Goal: Task Accomplishment & Management: Manage account settings

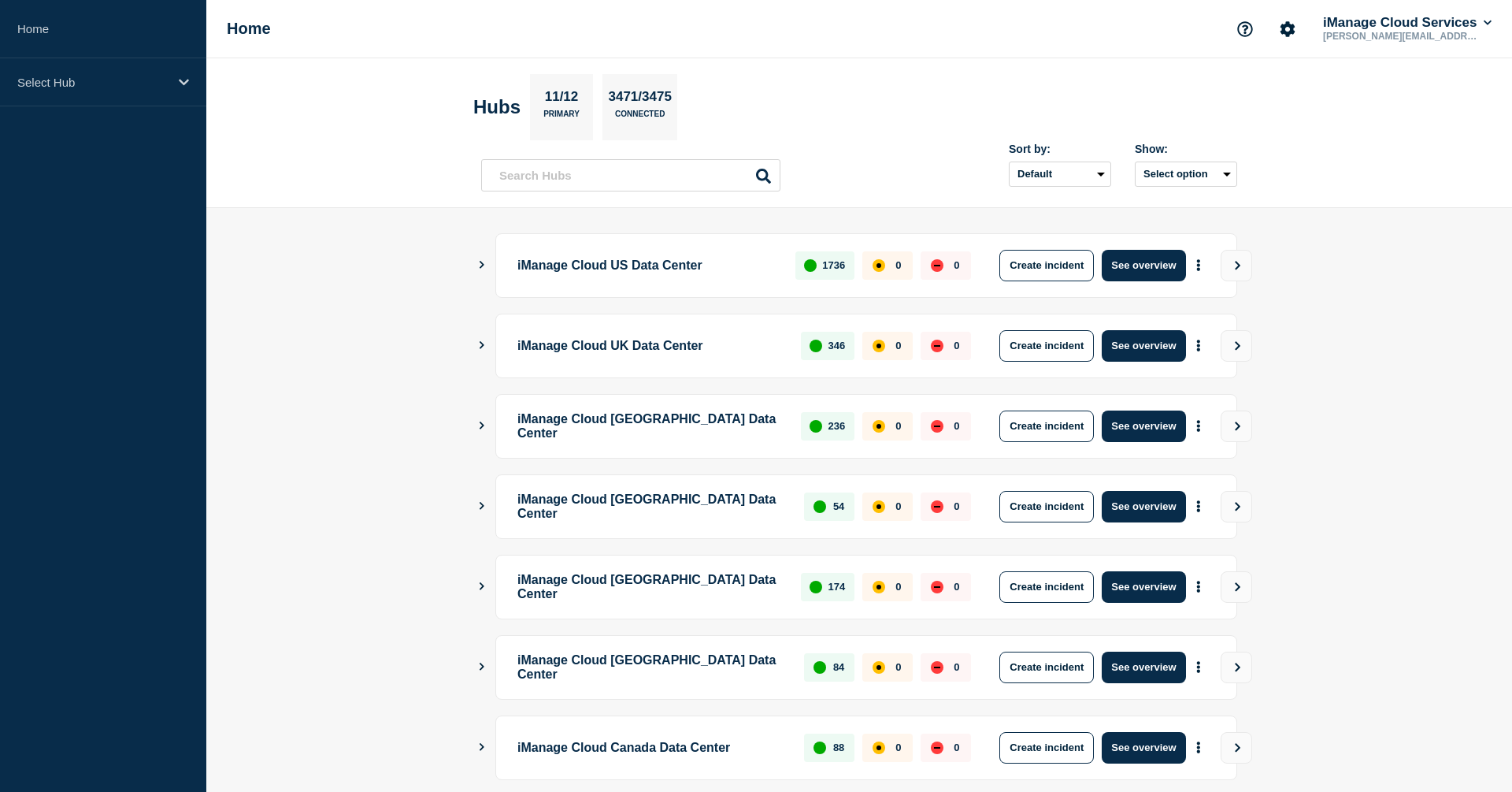
scroll to position [326, 0]
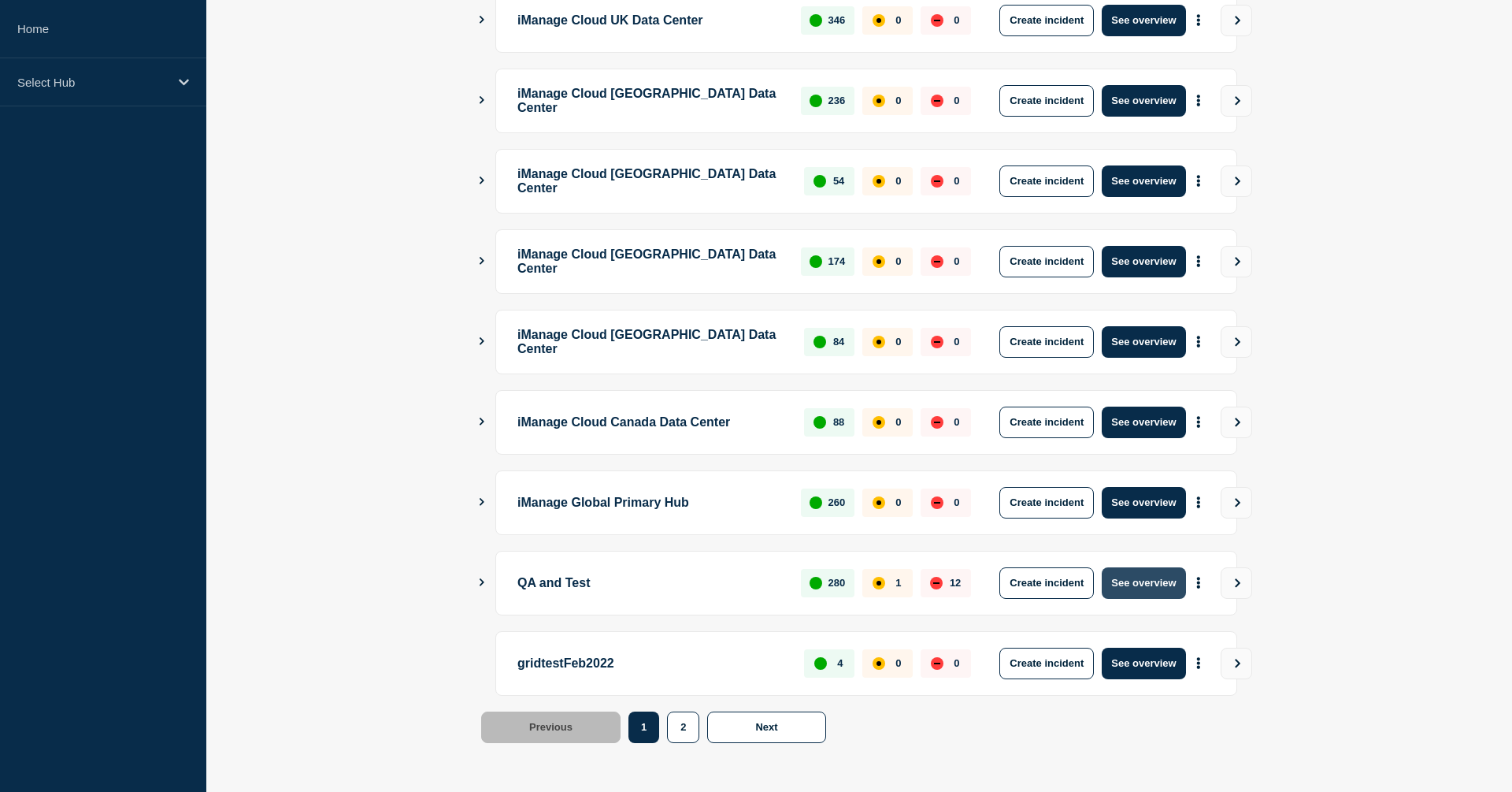
click at [1134, 590] on button "See overview" at bounding box center [1144, 583] width 84 height 32
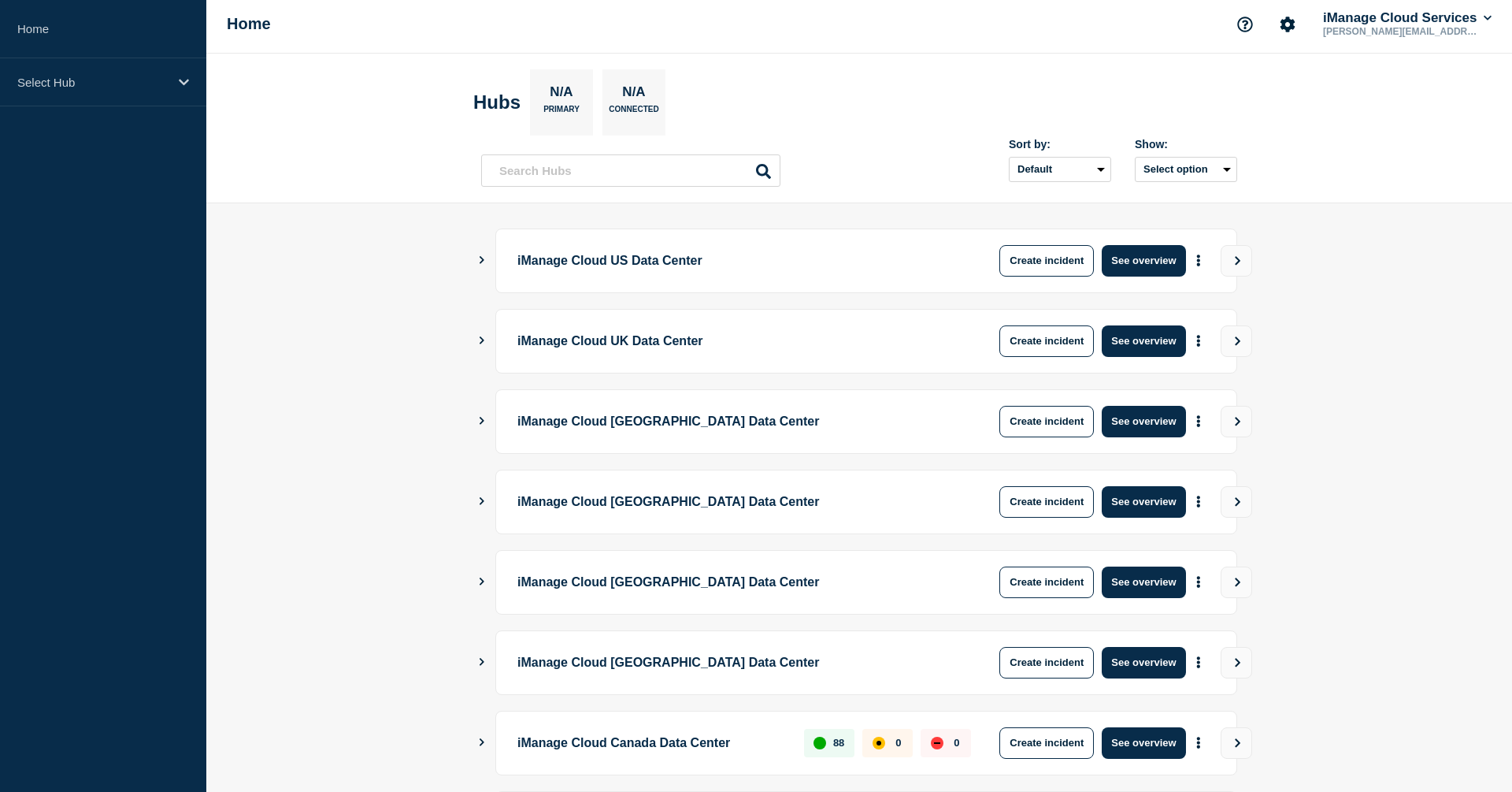
scroll to position [326, 0]
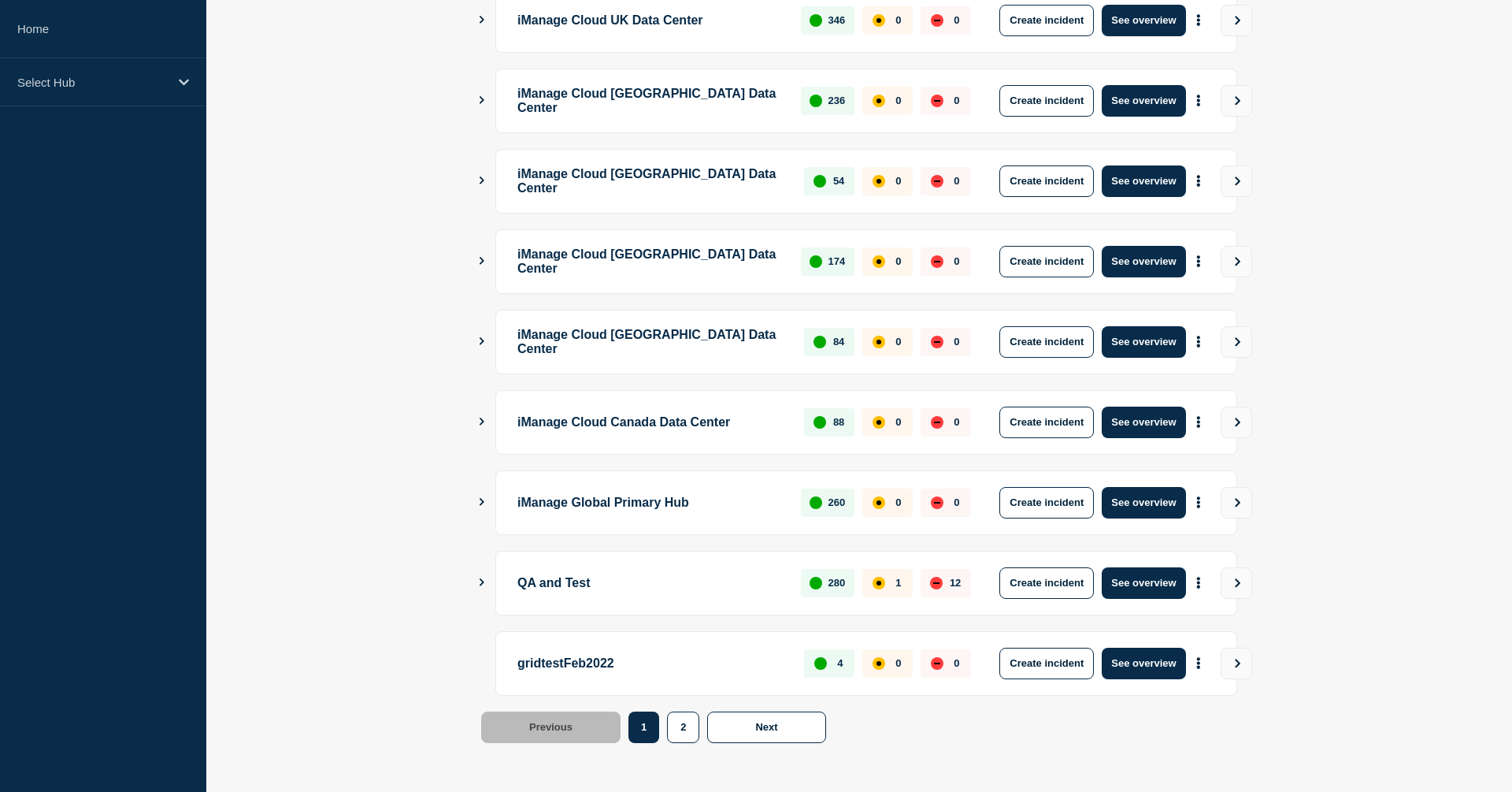
click at [478, 579] on icon "Show Connected Hubs" at bounding box center [481, 582] width 10 height 8
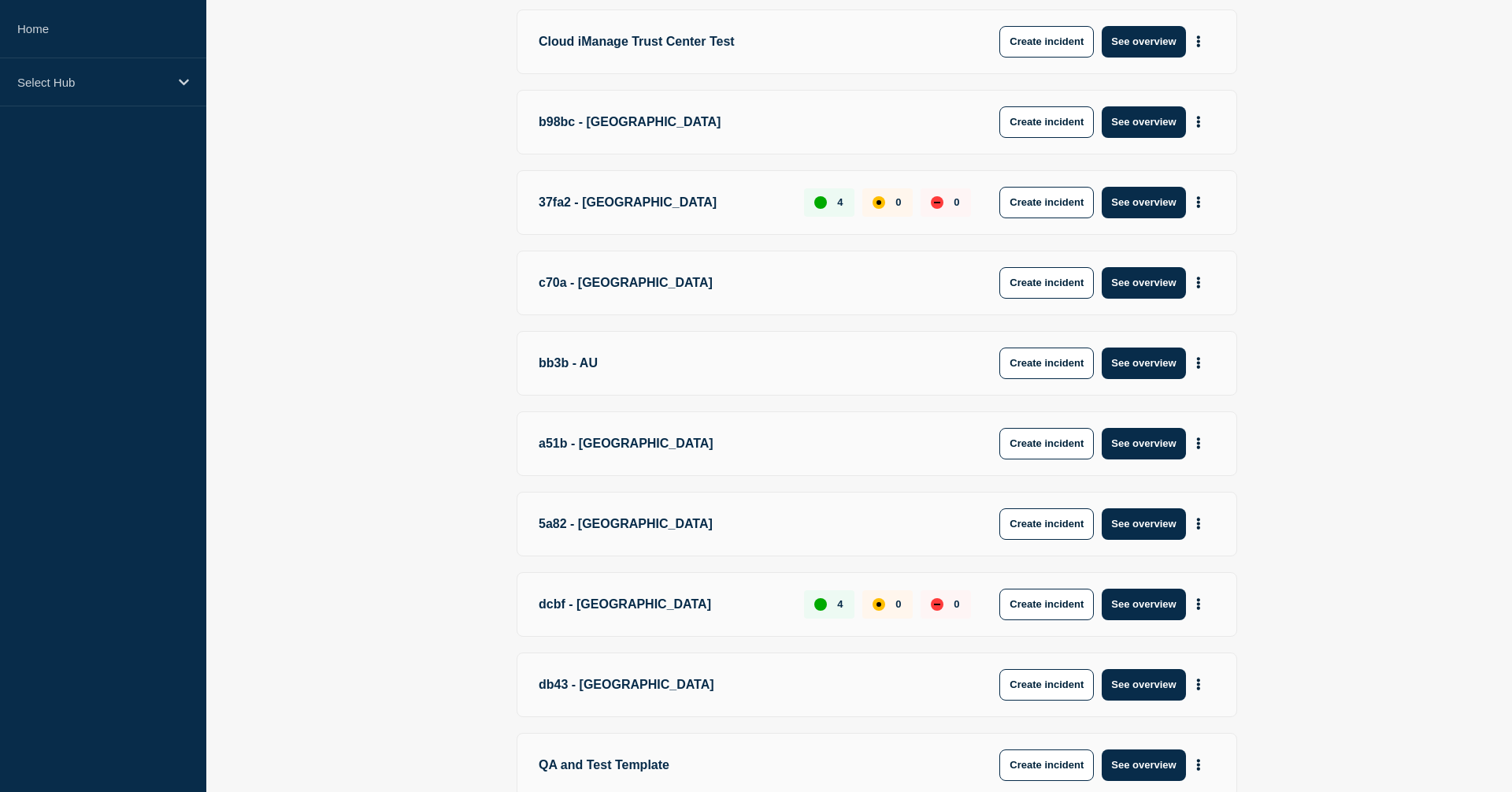
scroll to position [1184, 0]
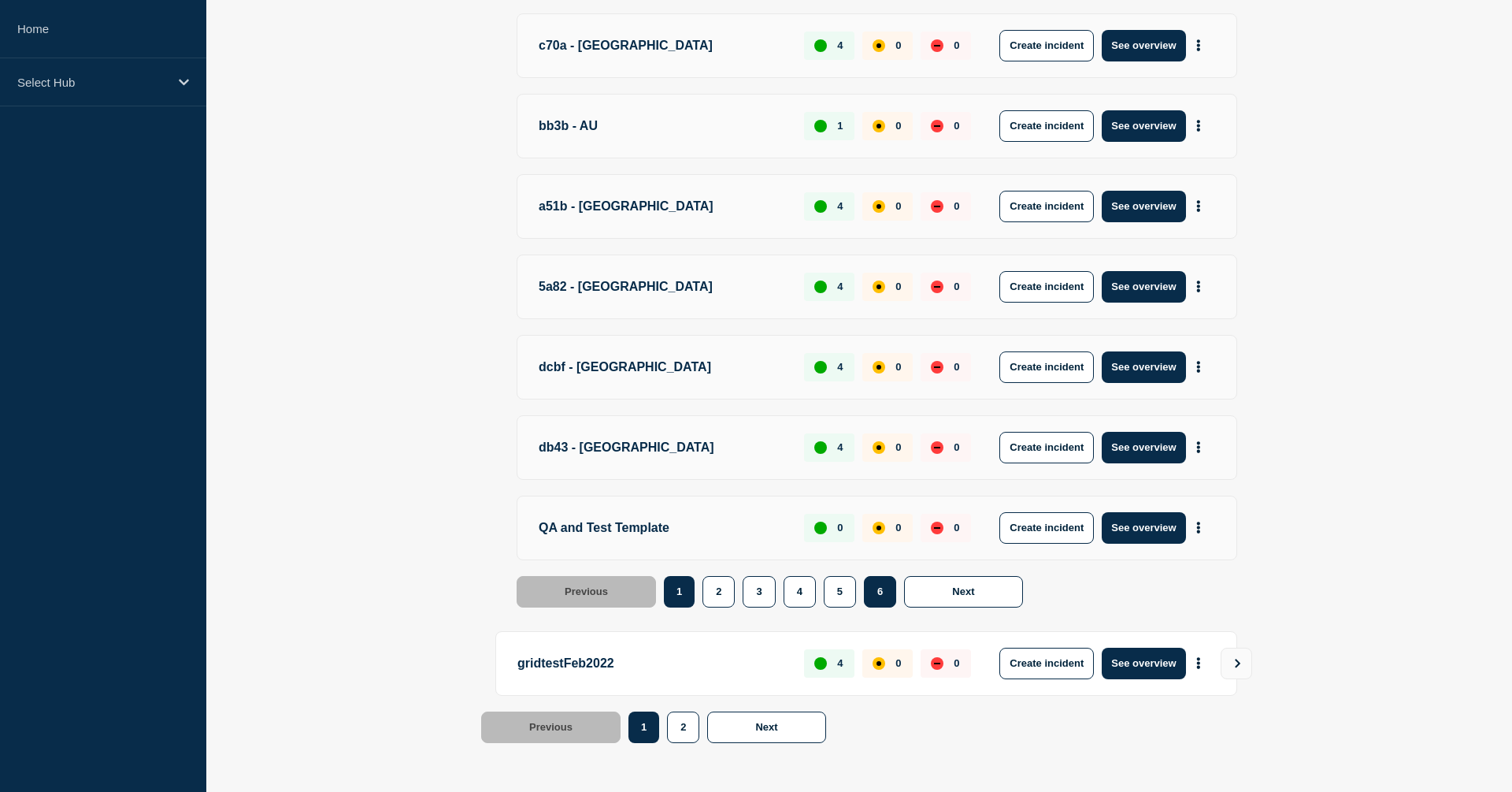
click at [889, 602] on button "6" at bounding box center [879, 591] width 32 height 32
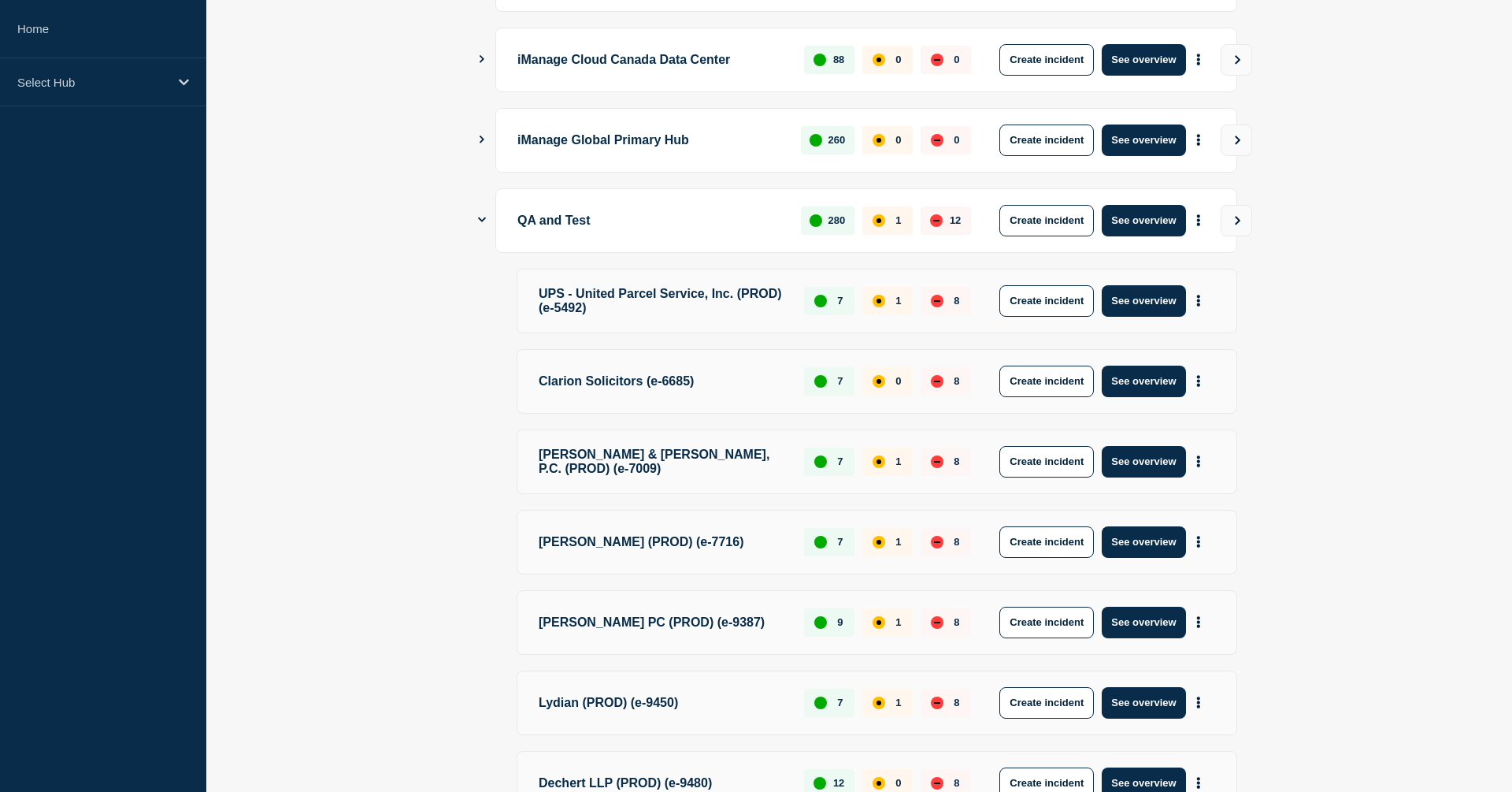
scroll to position [1193, 0]
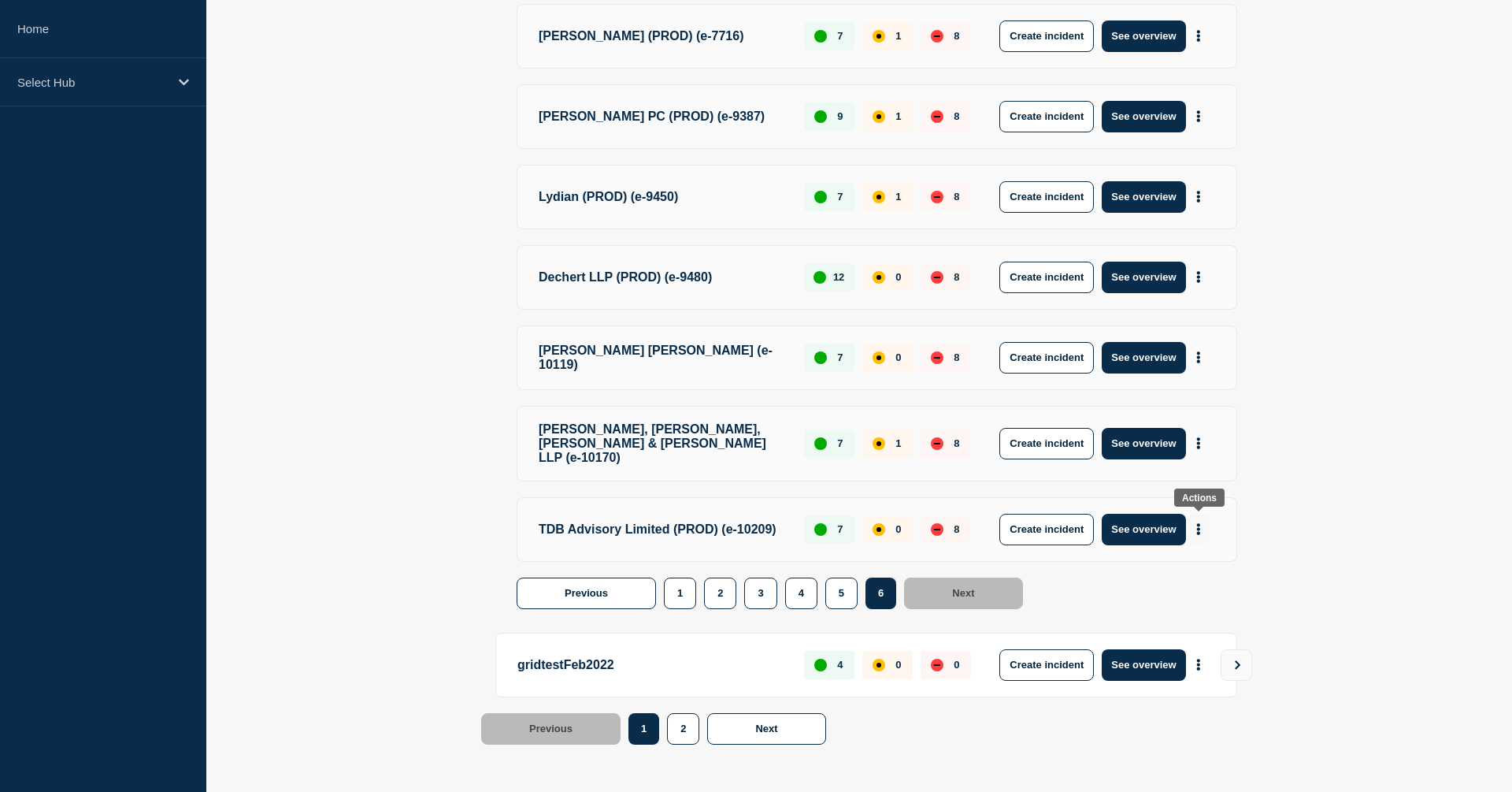
click at [1204, 540] on button "More actions" at bounding box center [1198, 529] width 20 height 29
click at [1178, 625] on button "Delete Hub" at bounding box center [1168, 619] width 59 height 14
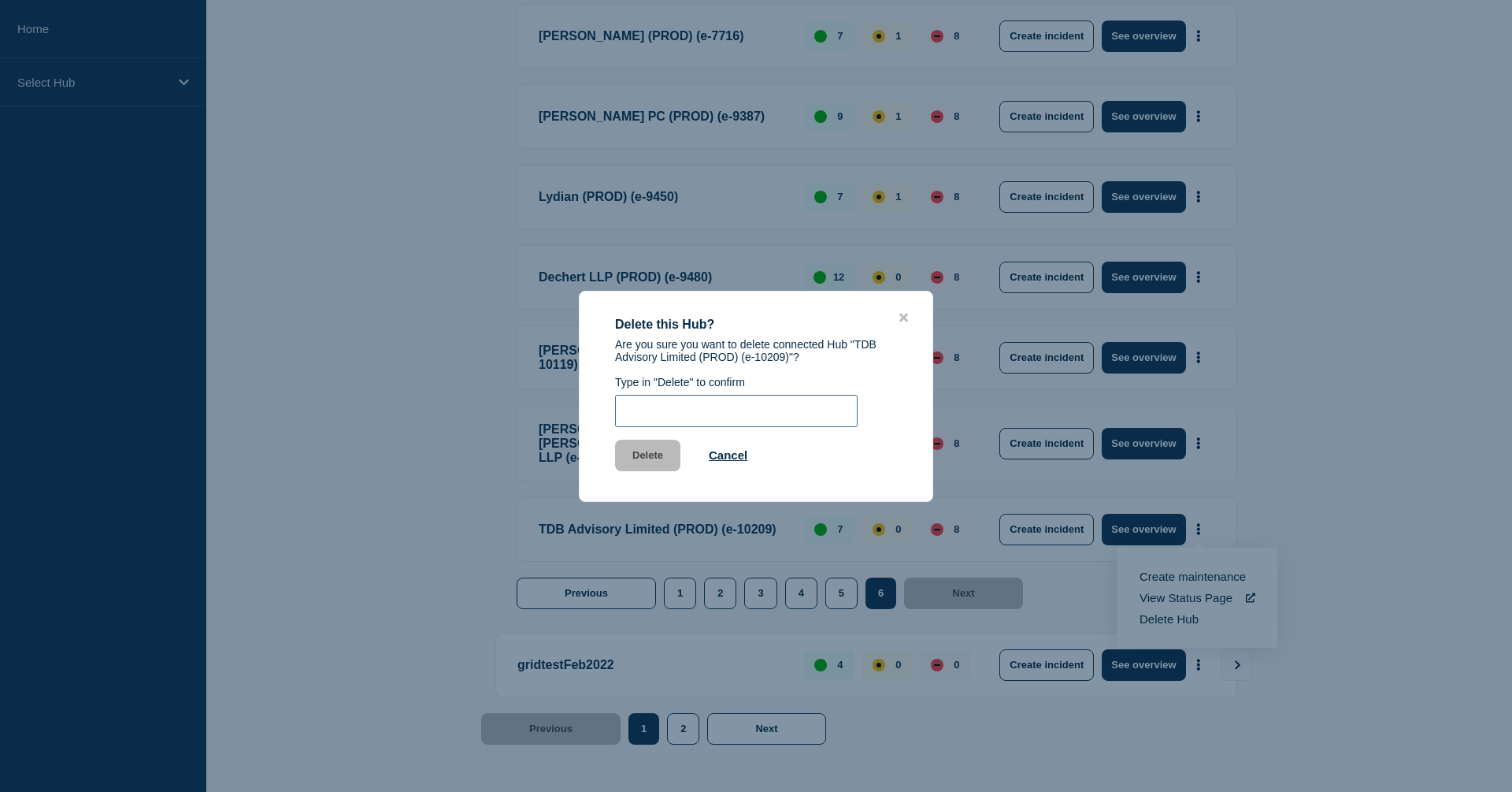
click at [776, 427] on input "text" at bounding box center [736, 411] width 243 height 32
type input "Delete"
click at [658, 458] on button "Delete" at bounding box center [647, 455] width 66 height 32
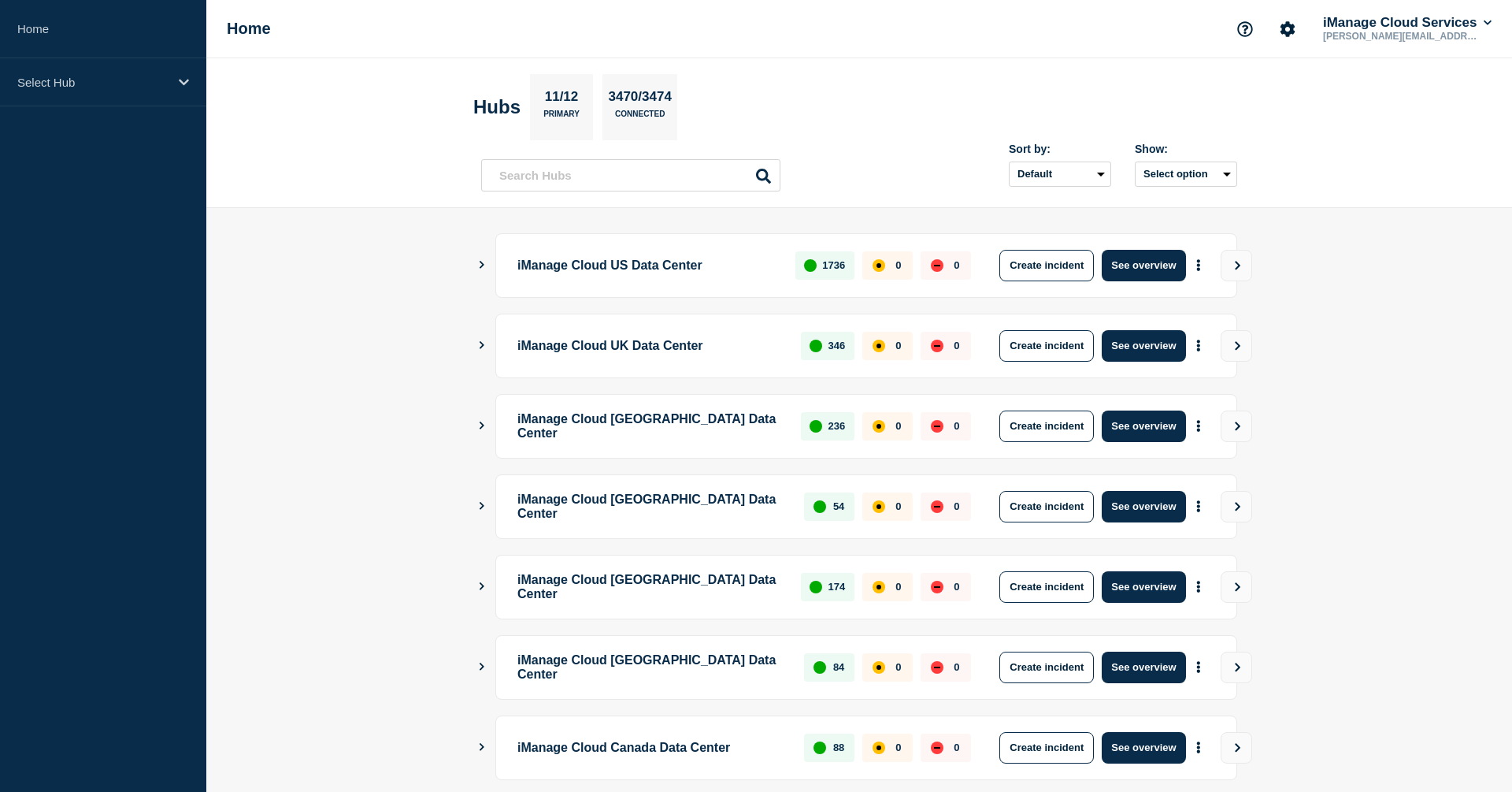
scroll to position [326, 0]
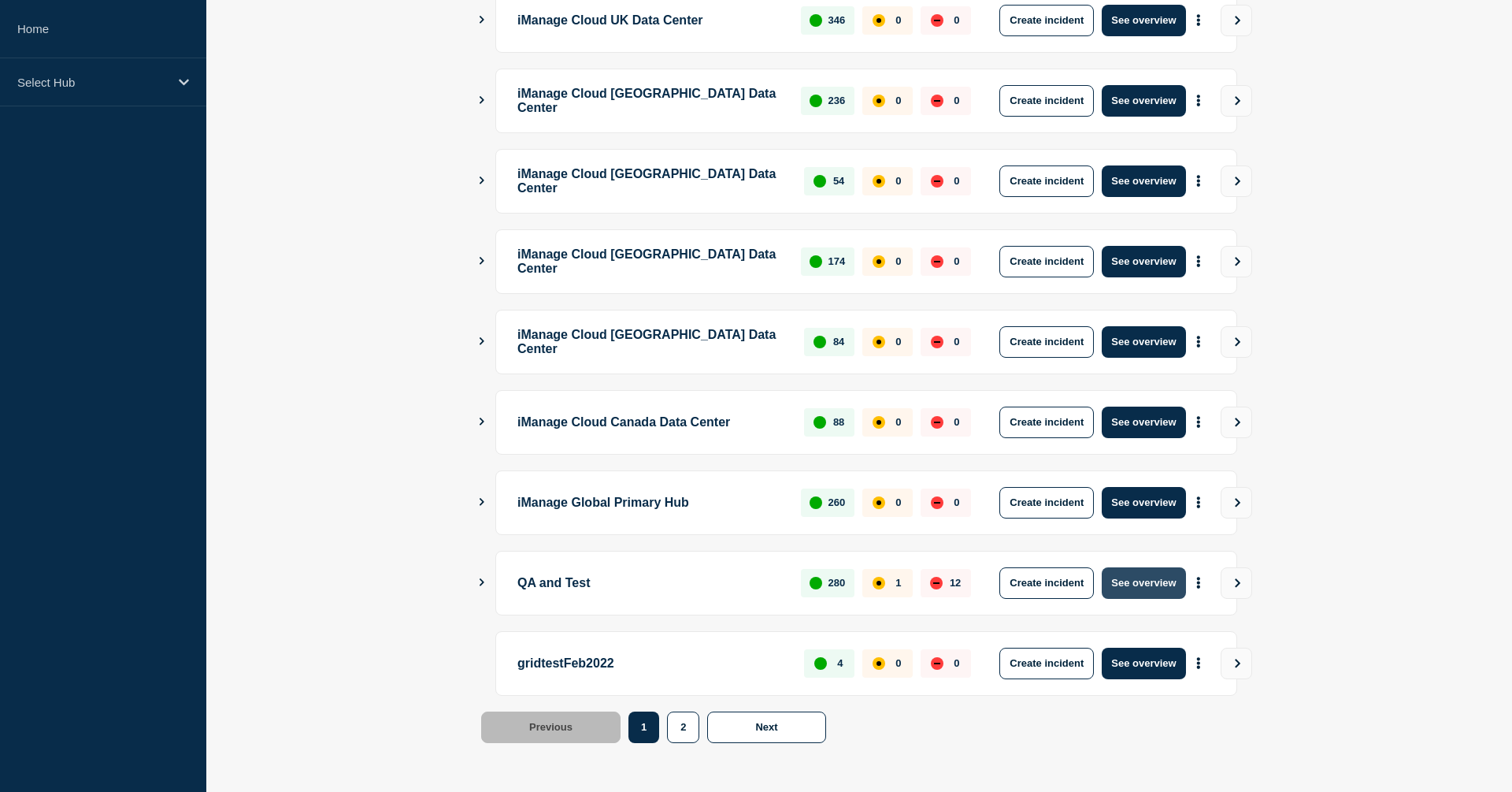
click at [1166, 586] on button "See overview" at bounding box center [1144, 583] width 84 height 32
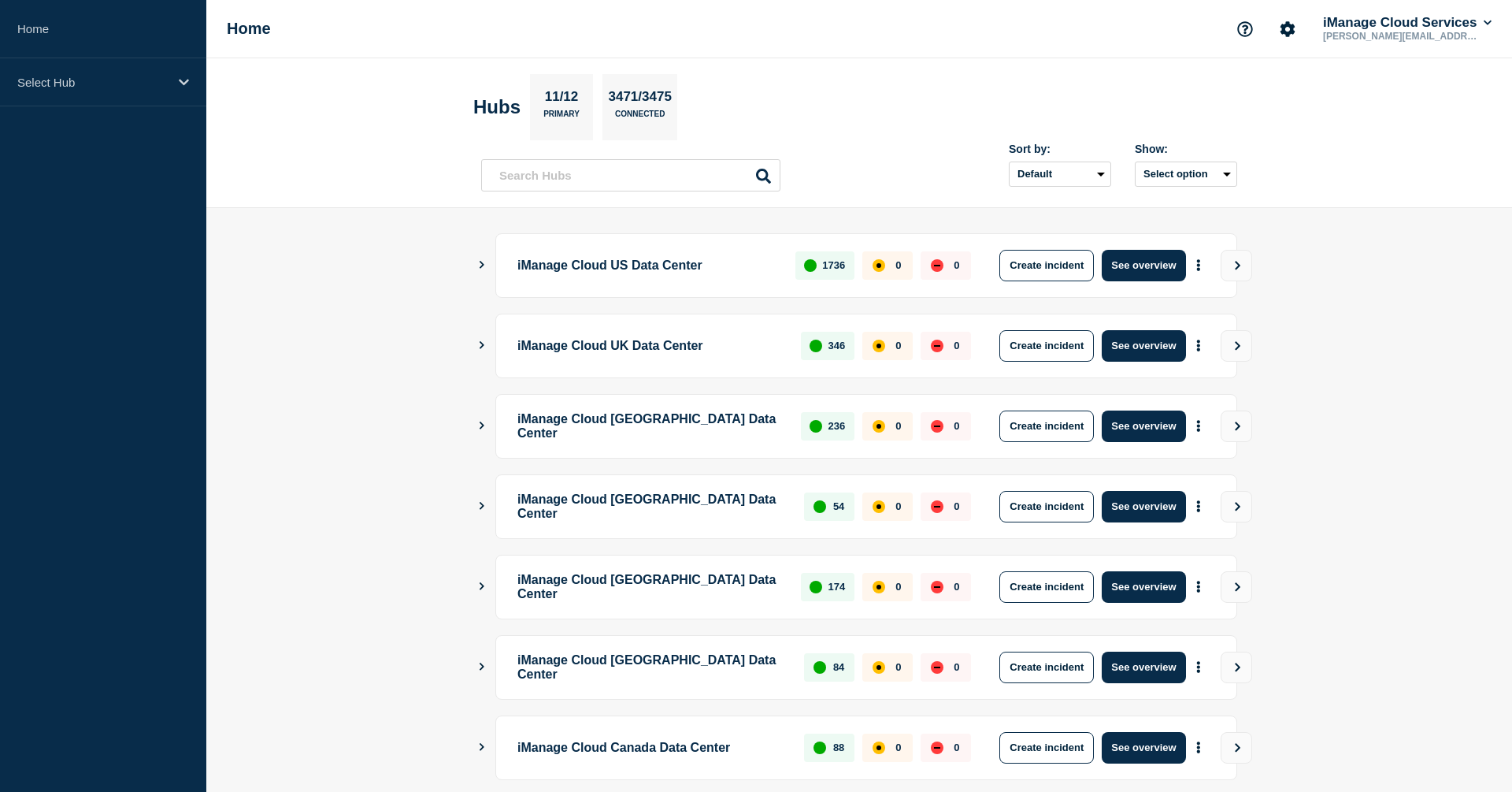
scroll to position [326, 0]
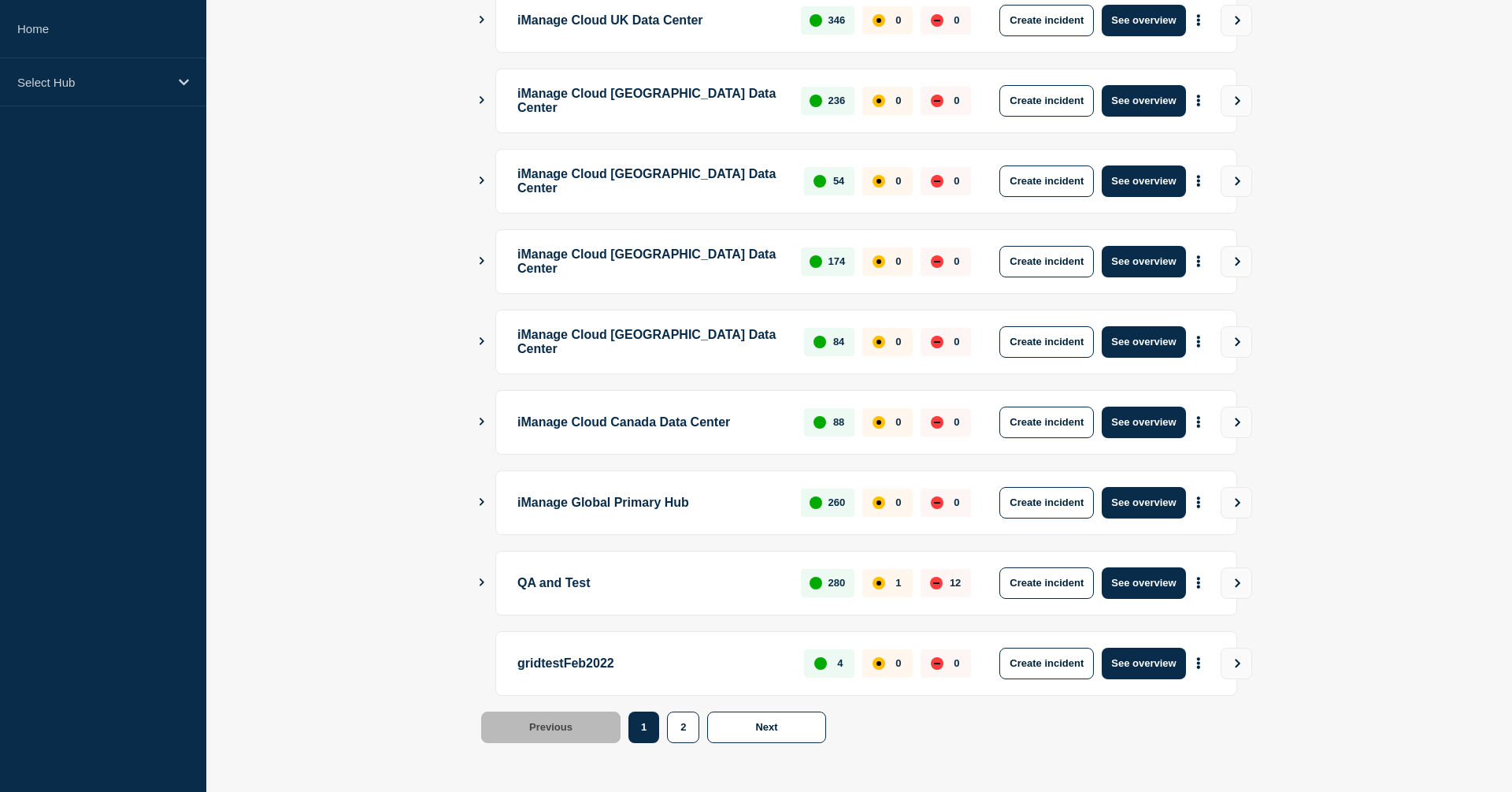
click at [487, 586] on div "QA and Test 280 1 12 Create incident See overview" at bounding box center [858, 582] width 756 height 65
click at [471, 583] on main "iManage Cloud US Data Center 1736 0 0 Create incident See overview iManage Clou…" at bounding box center [858, 337] width 1305 height 909
click at [472, 583] on main "iManage Cloud US Data Center 1736 0 0 Create incident See overview iManage Clou…" at bounding box center [858, 337] width 1305 height 909
click at [478, 582] on icon "Show Connected Hubs" at bounding box center [481, 582] width 10 height 8
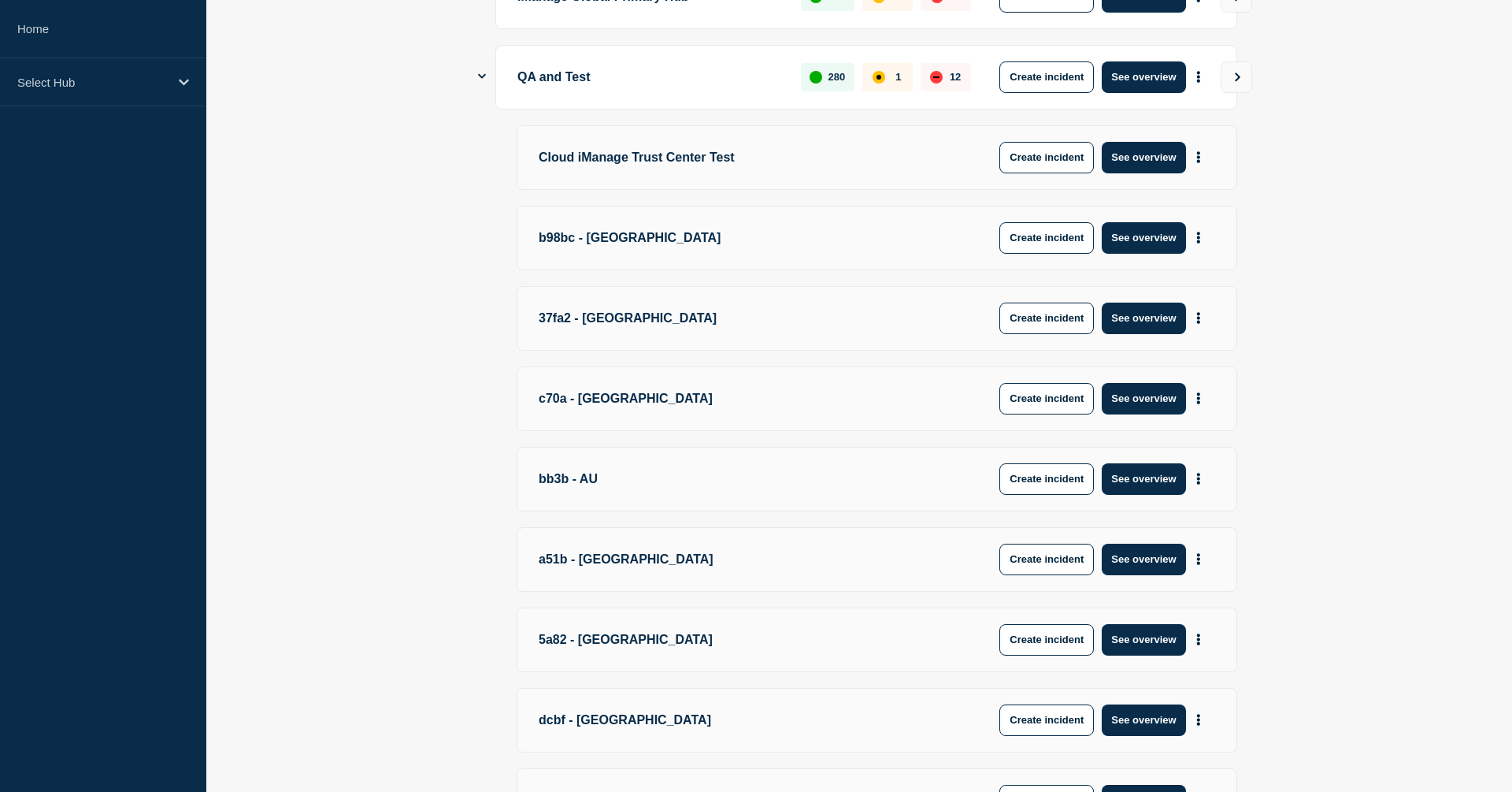
scroll to position [1184, 0]
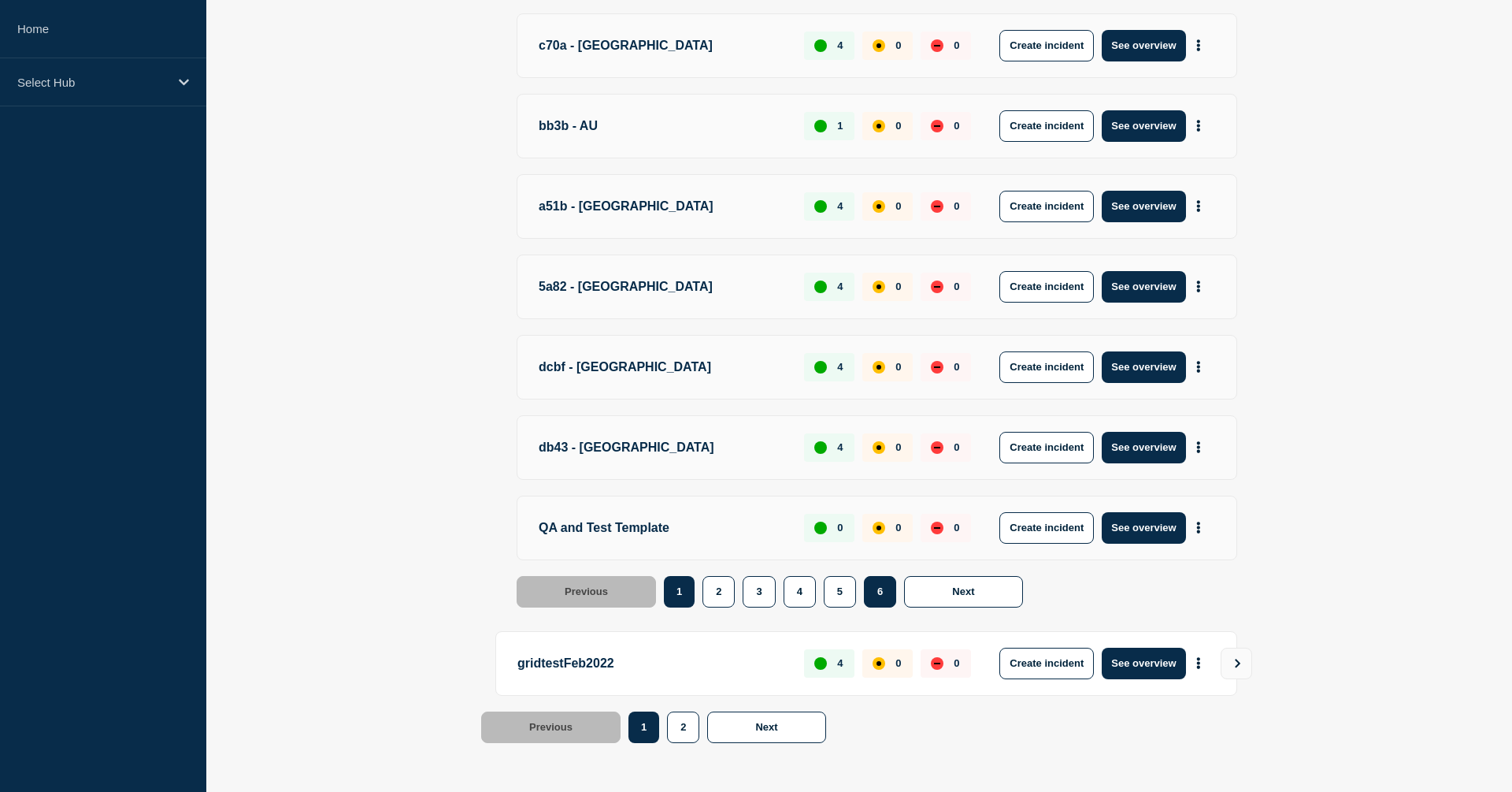
click at [875, 593] on button "6" at bounding box center [879, 591] width 32 height 32
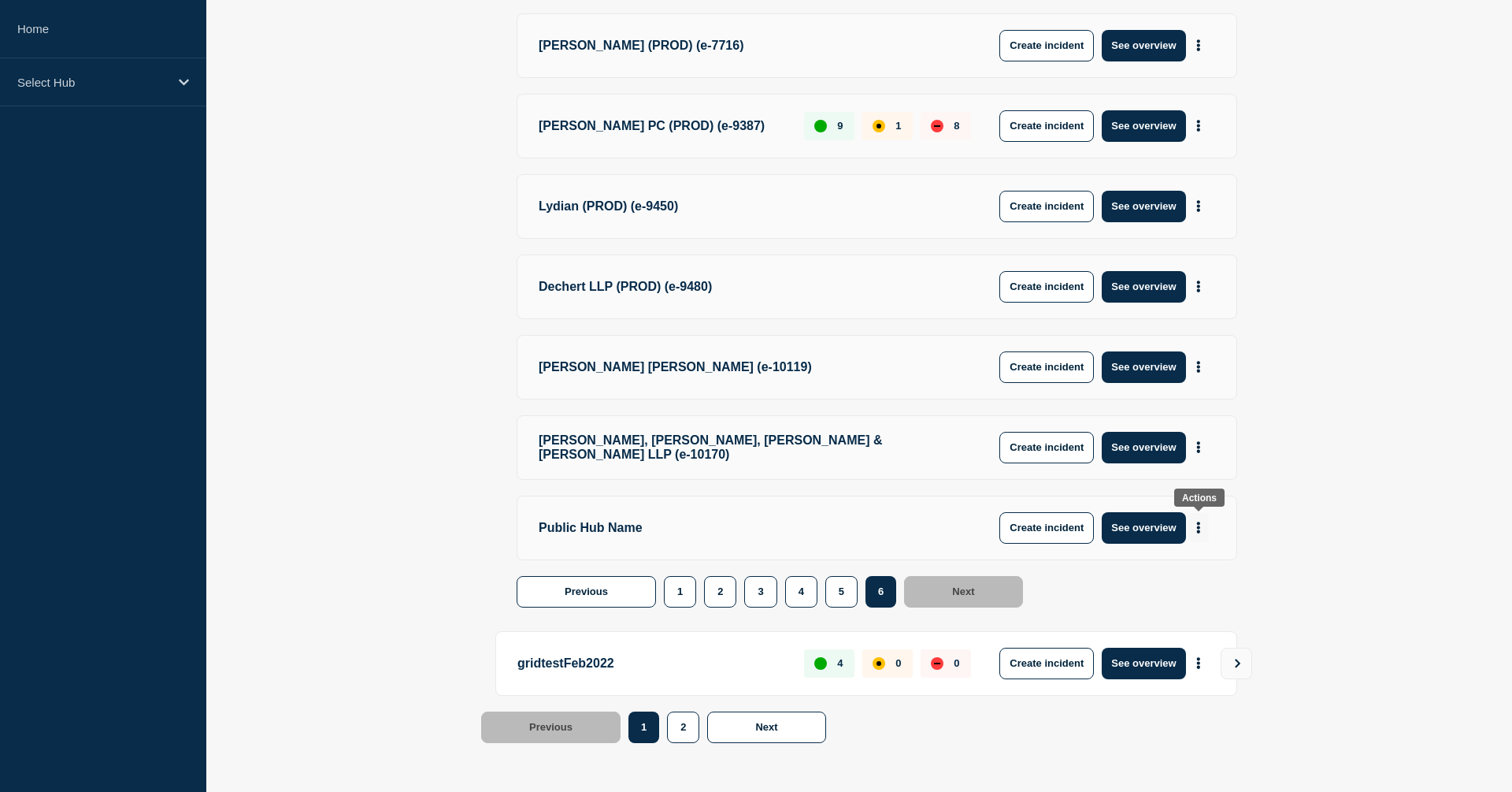
click at [1203, 526] on button "More actions" at bounding box center [1198, 527] width 20 height 29
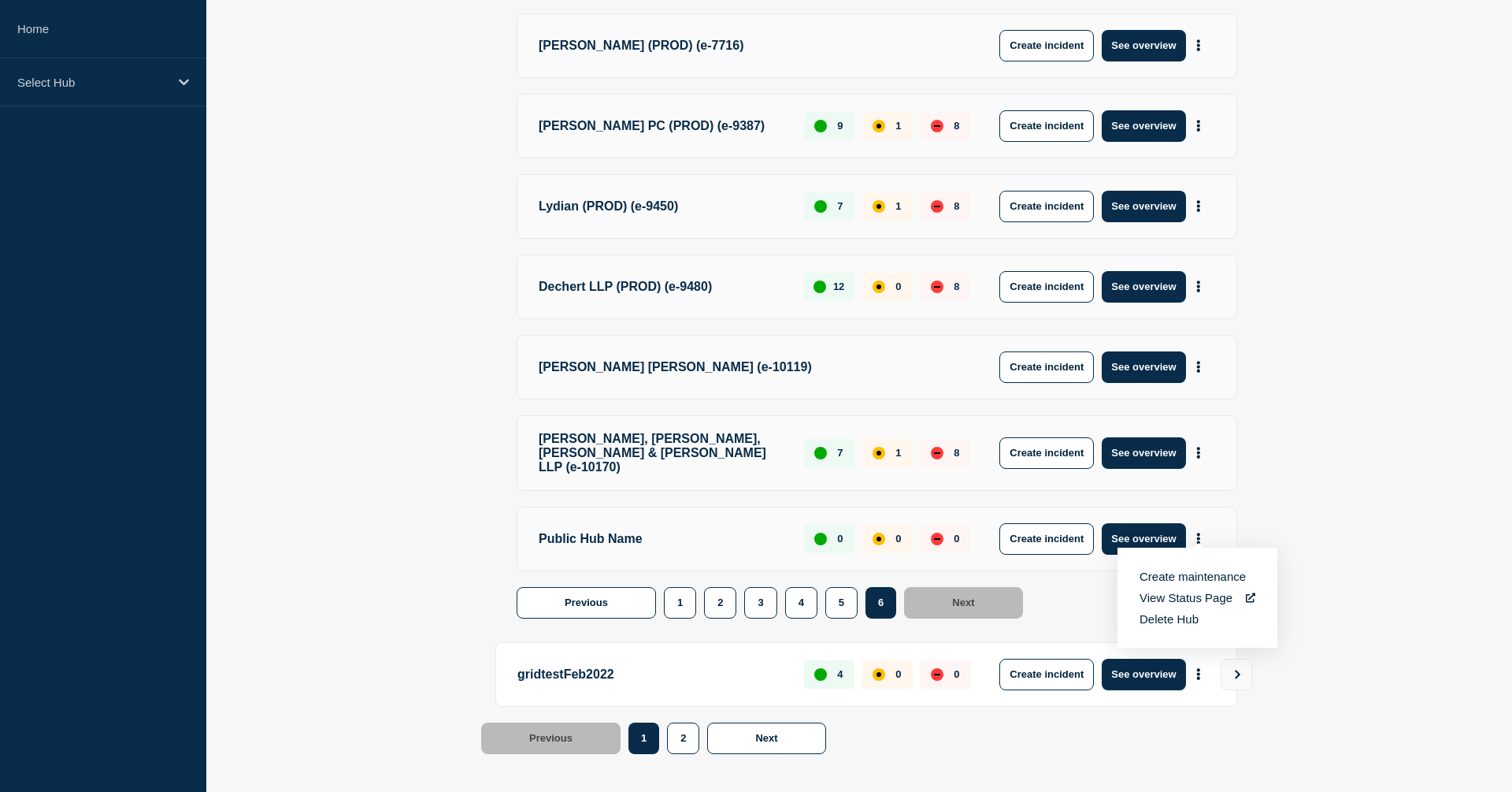
scroll to position [1190, 0]
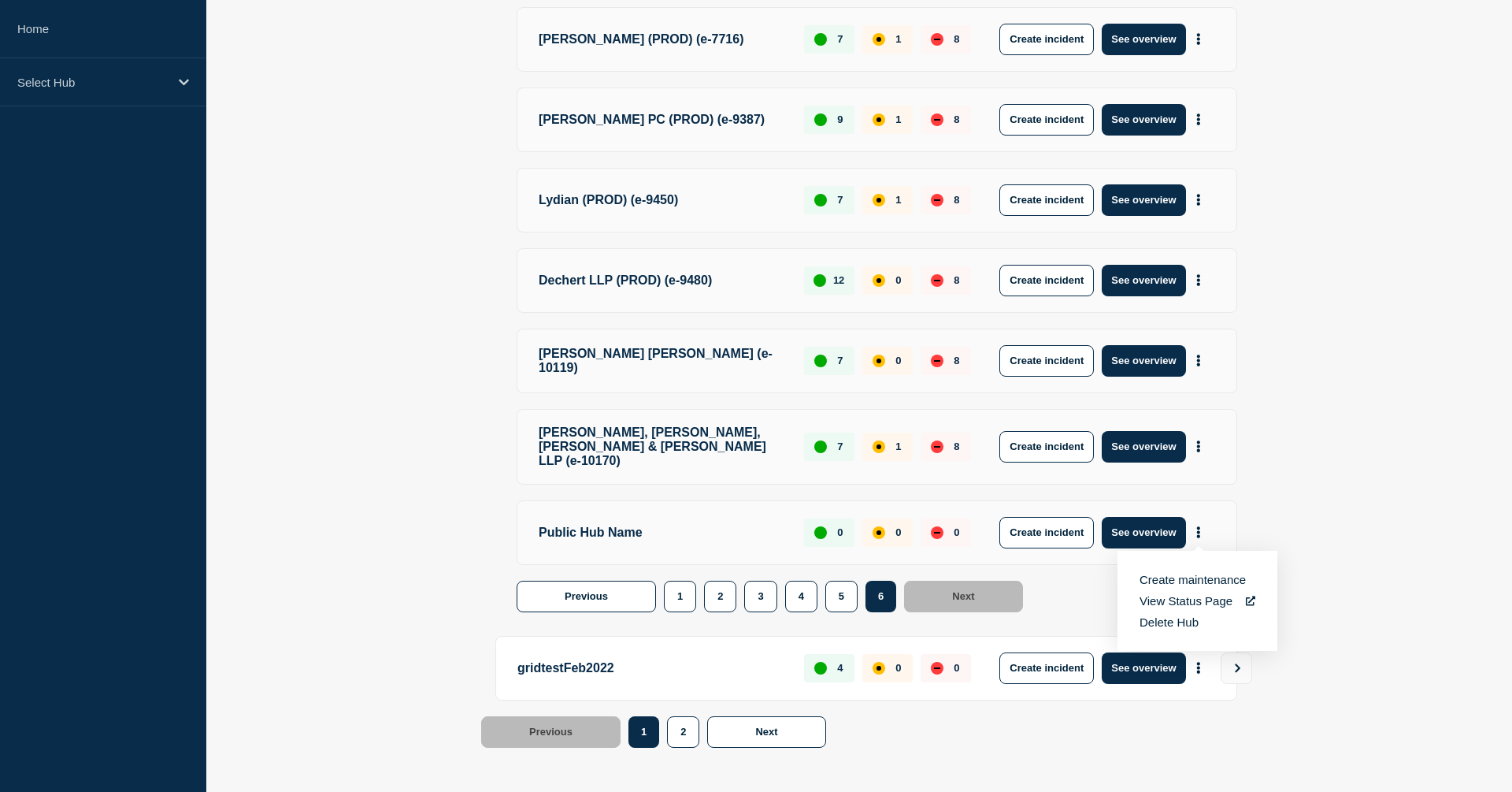
click at [1160, 623] on button "Delete Hub" at bounding box center [1168, 621] width 59 height 14
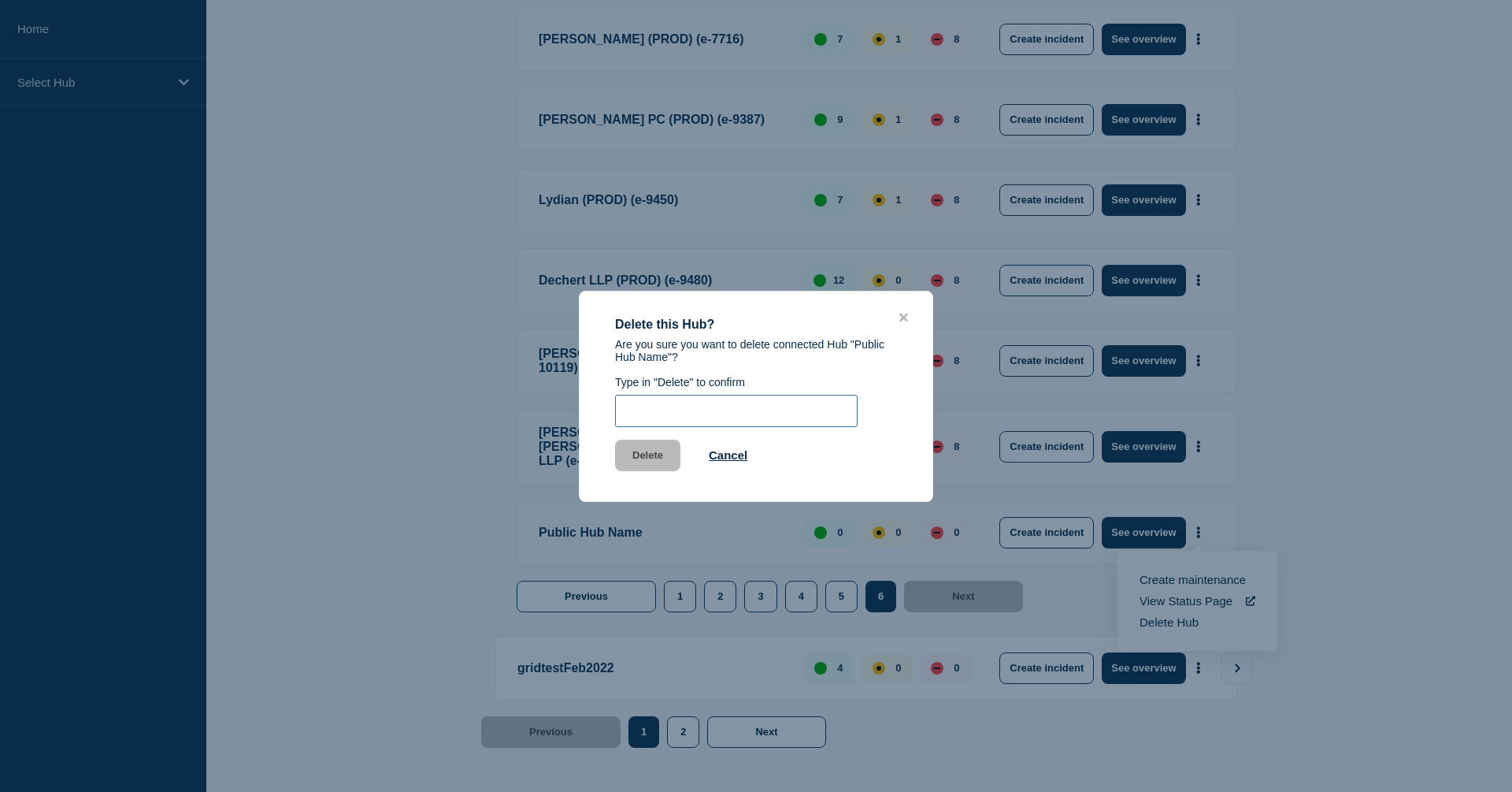
click at [648, 427] on input "text" at bounding box center [736, 411] width 243 height 32
type input "Delete"
